Goal: Task Accomplishment & Management: Use online tool/utility

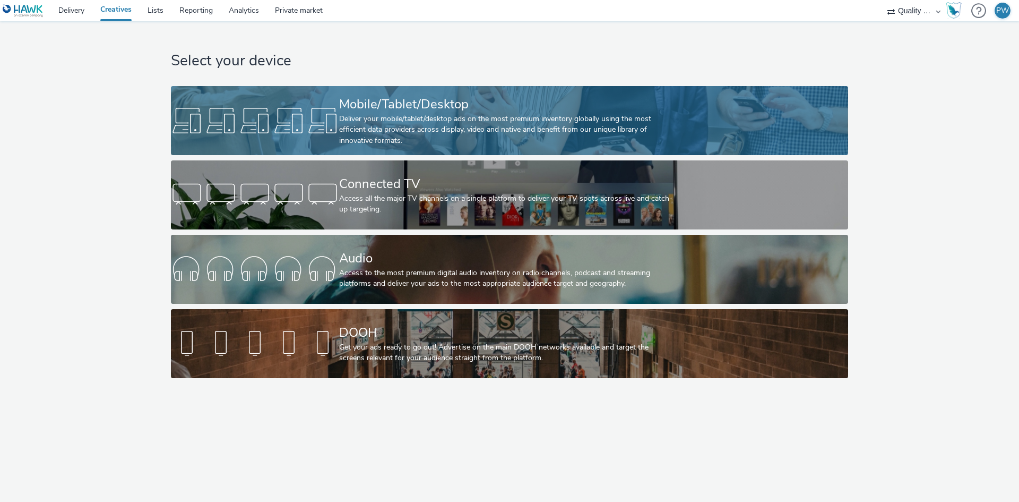
click at [409, 127] on div "Deliver your mobile/tablet/desktop ads on the most premium inventory globally u…" at bounding box center [507, 130] width 337 height 32
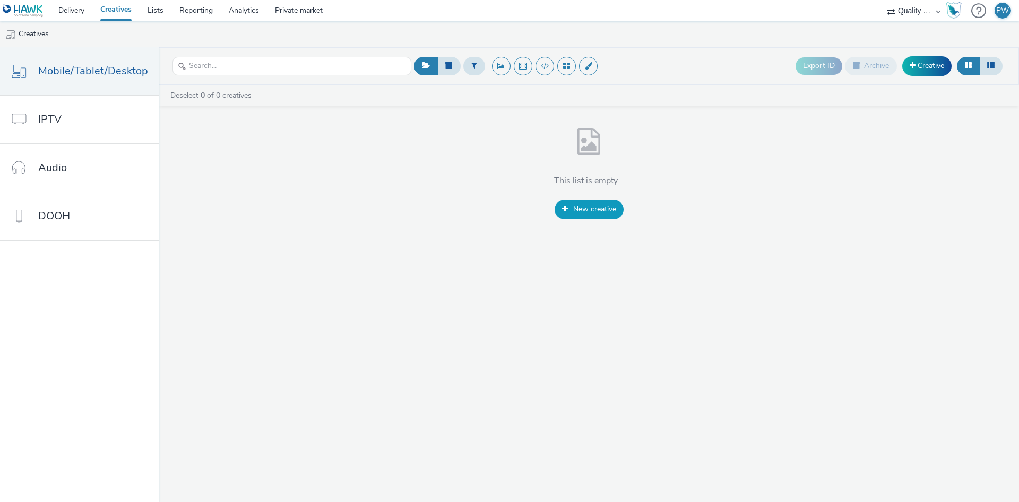
click at [592, 209] on span "New creative" at bounding box center [594, 209] width 43 height 10
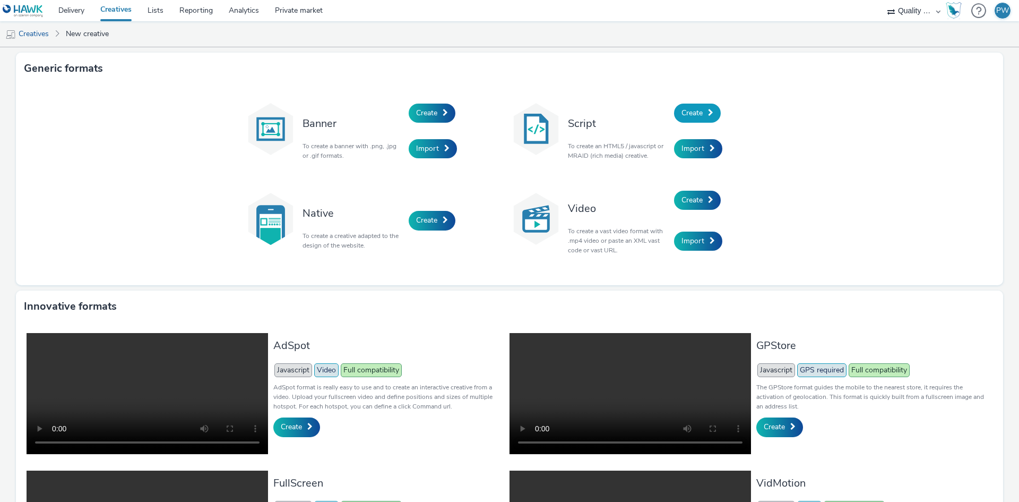
click at [708, 114] on span at bounding box center [710, 112] width 5 height 7
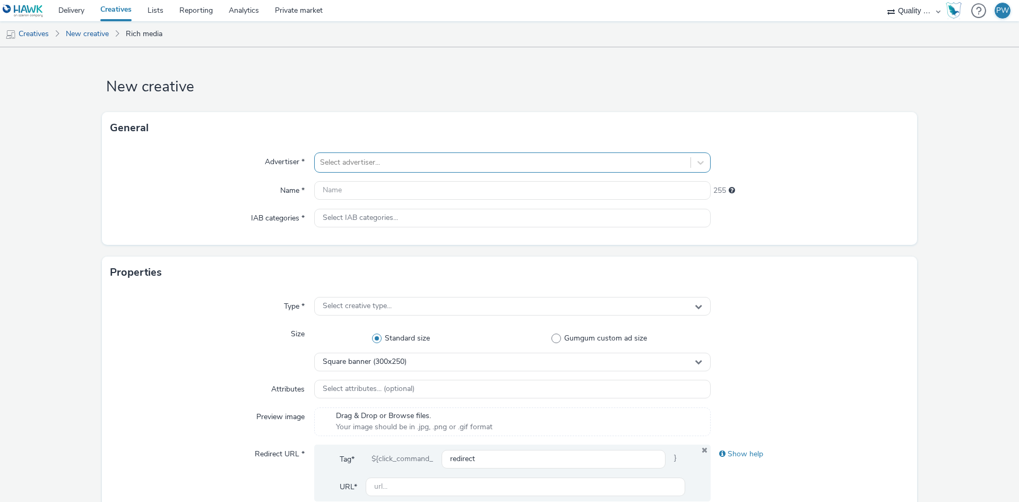
click at [399, 158] on div at bounding box center [502, 162] width 365 height 13
drag, startPoint x: 266, startPoint y: 166, endPoint x: 627, endPoint y: 163, distance: 361.5
click at [270, 165] on label "Advertiser *" at bounding box center [285, 159] width 48 height 15
